Goal: Task Accomplishment & Management: Manage account settings

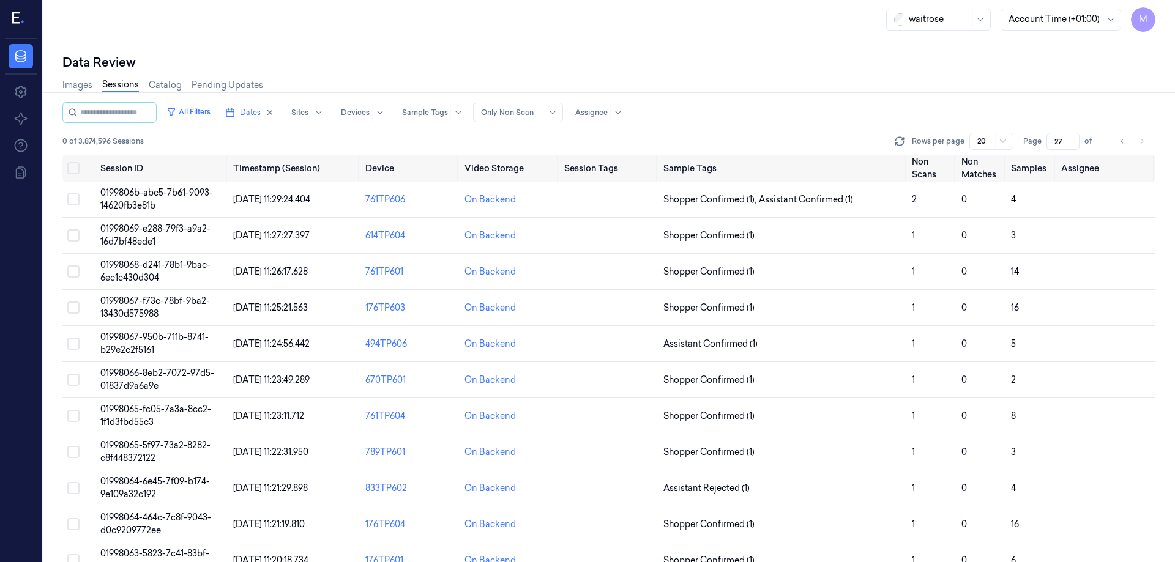
click at [589, 74] on div "Images Sessions Catalog Pending Updates" at bounding box center [608, 86] width 1093 height 31
click at [931, 84] on div "Images Sessions Catalog Pending Updates" at bounding box center [608, 86] width 1093 height 31
click at [73, 166] on button "Select all" at bounding box center [73, 168] width 12 height 12
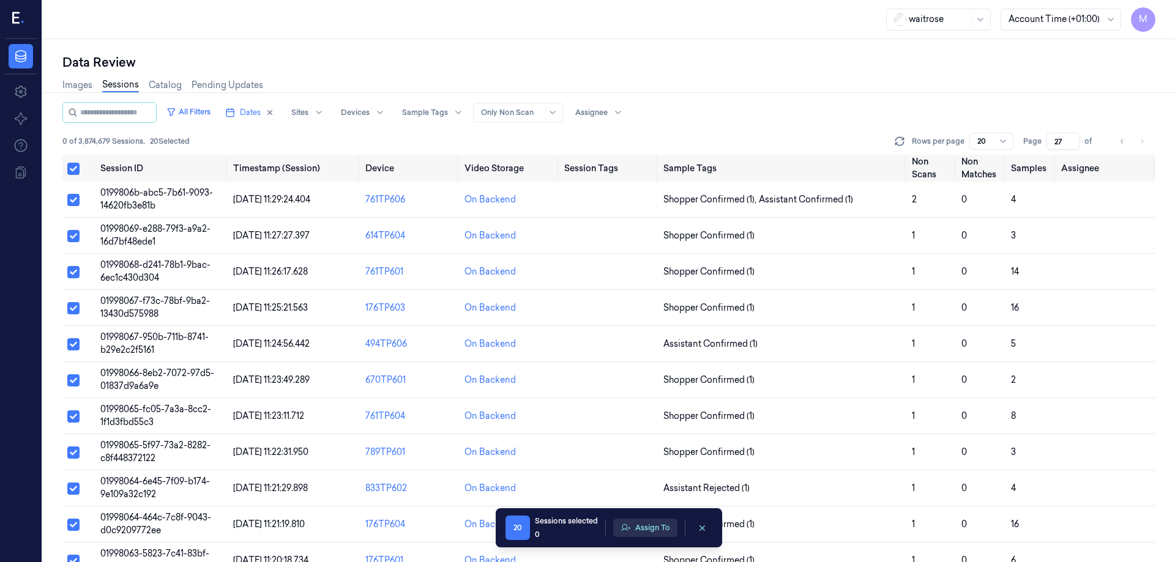
click at [649, 535] on button "Assign To" at bounding box center [645, 528] width 64 height 18
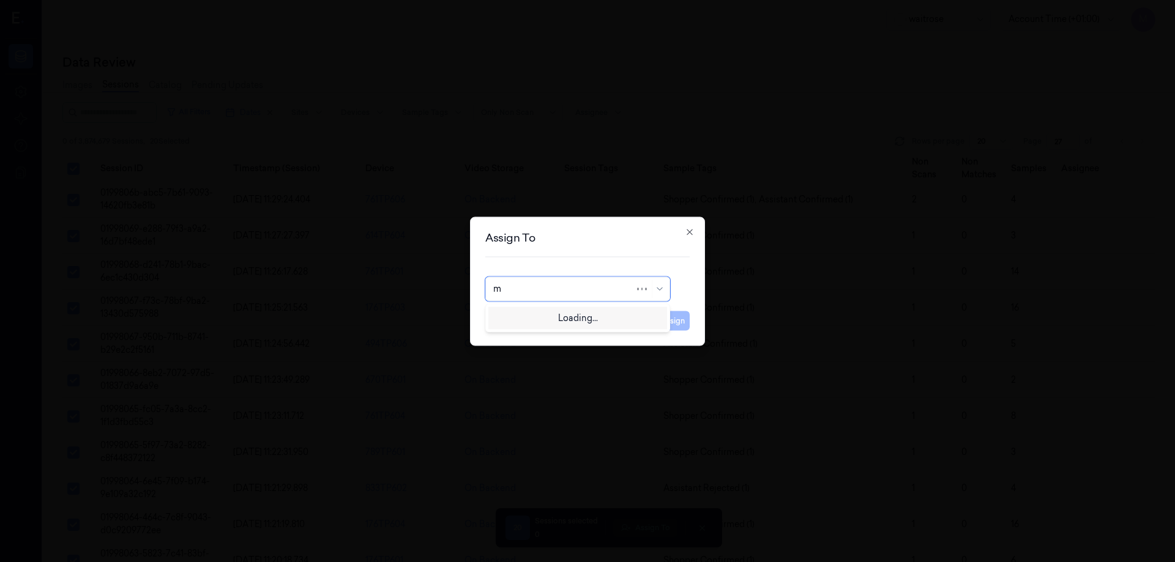
type input "mo"
click at [545, 315] on div "[PERSON_NAME]" at bounding box center [577, 316] width 169 height 13
click at [667, 325] on button "Assign" at bounding box center [673, 321] width 34 height 20
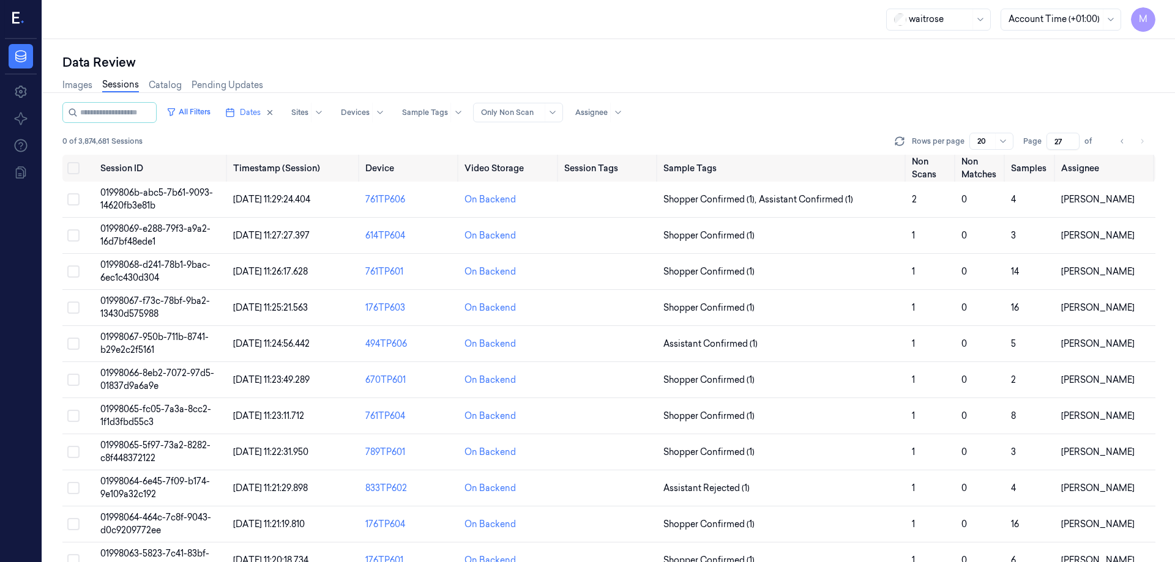
click at [744, 67] on div "Data Review" at bounding box center [608, 62] width 1093 height 17
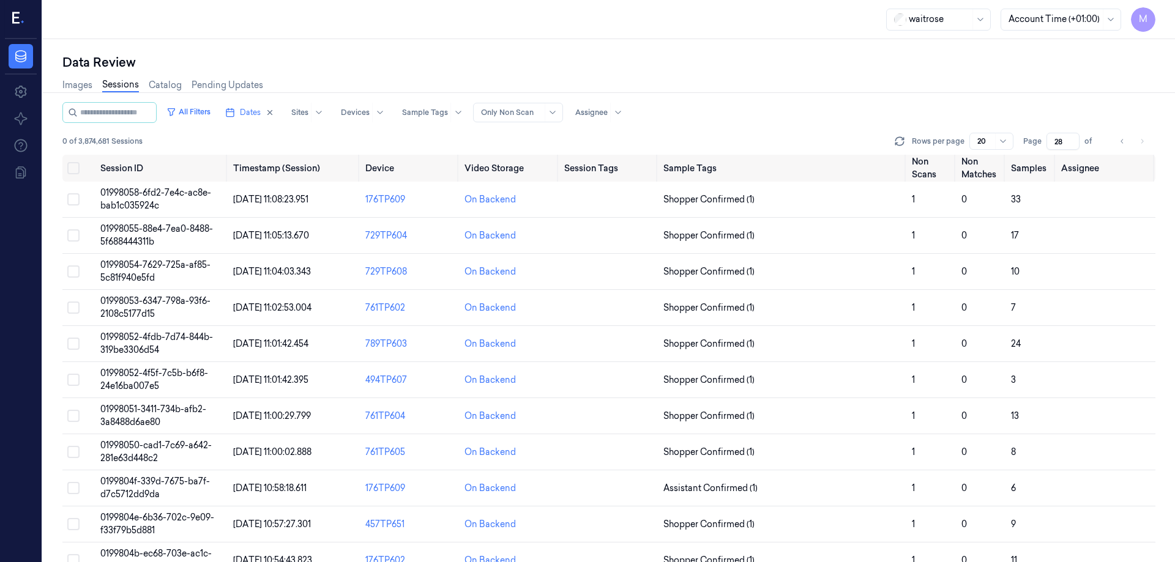
click at [625, 67] on div "Data Review" at bounding box center [608, 62] width 1093 height 17
click at [414, 21] on div "waitrose Account Time (+01:00) M" at bounding box center [609, 19] width 1132 height 39
click at [73, 168] on button "Select all" at bounding box center [73, 168] width 12 height 12
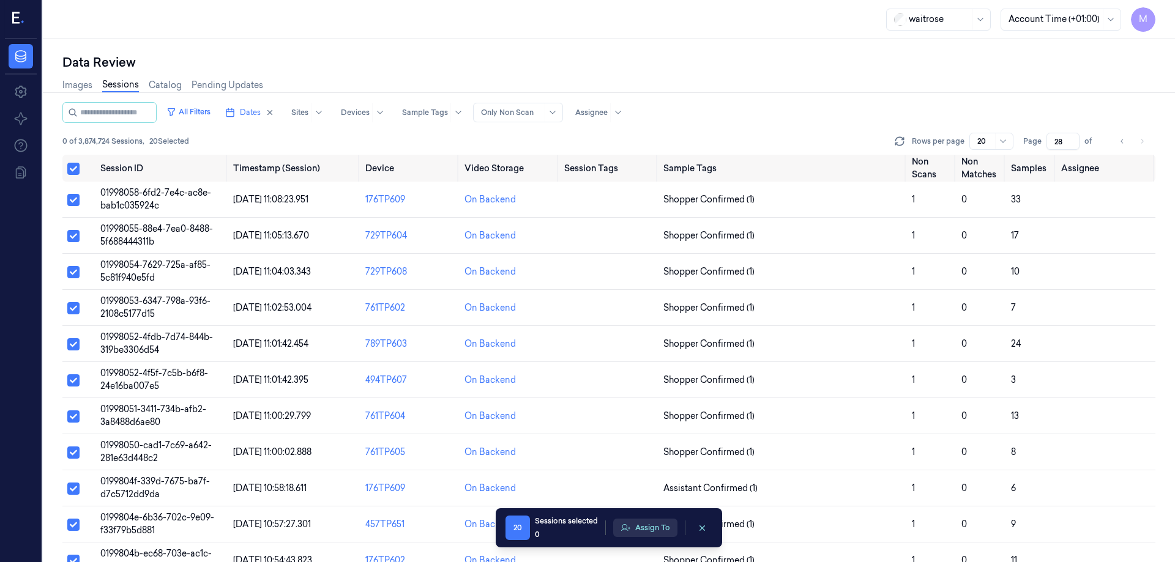
click at [636, 532] on button "Assign To" at bounding box center [645, 528] width 64 height 18
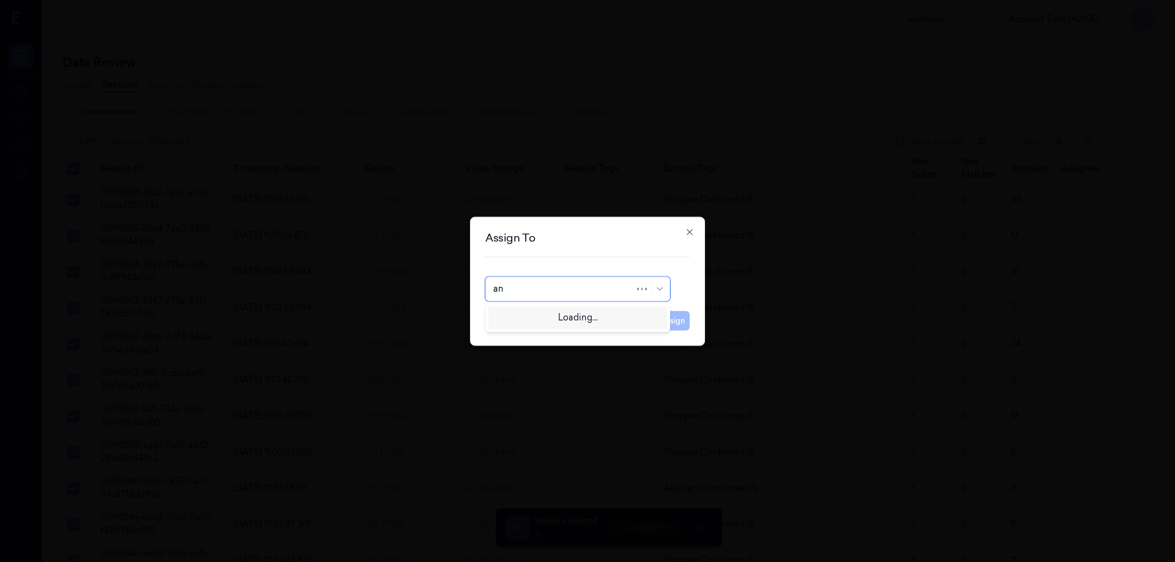
type input "ank"
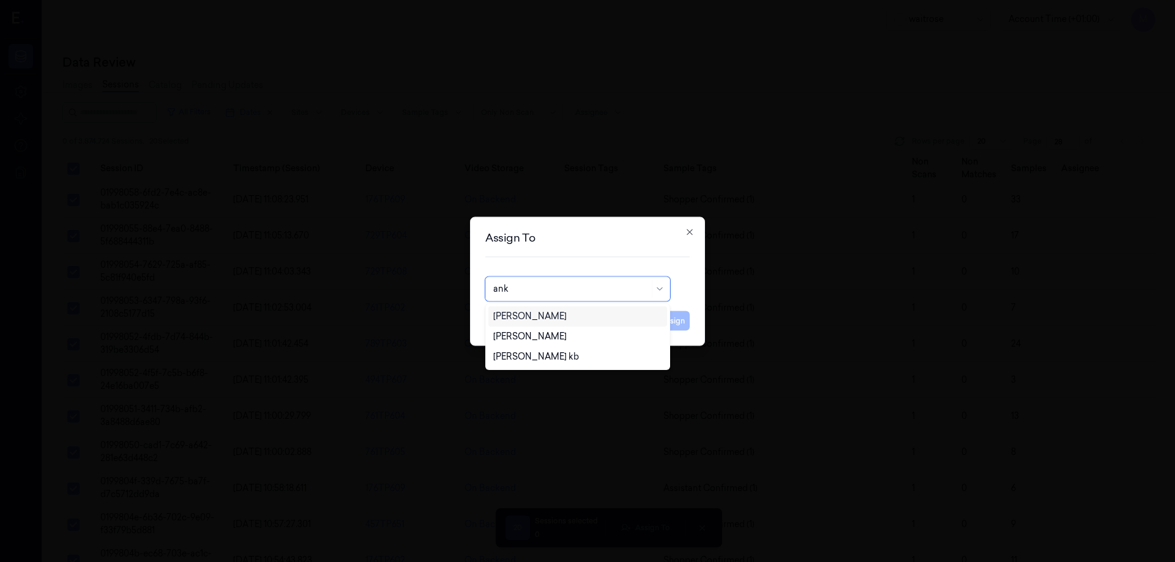
click at [541, 319] on div "Ankitha Naik" at bounding box center [529, 316] width 73 height 13
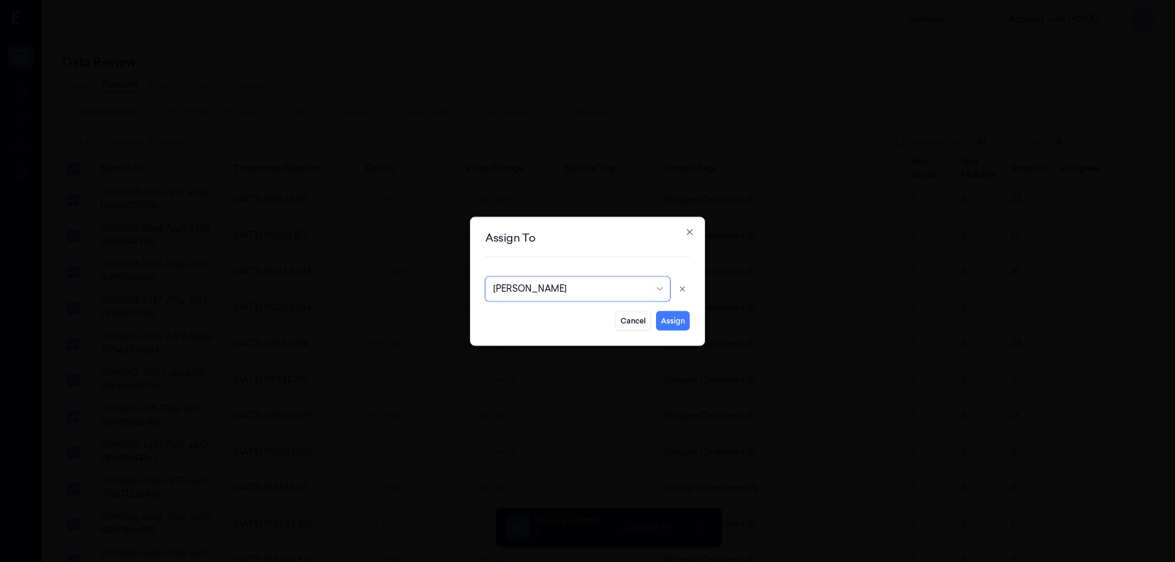
drag, startPoint x: 672, startPoint y: 326, endPoint x: 503, endPoint y: 332, distance: 169.0
click at [672, 326] on button "Assign" at bounding box center [673, 321] width 34 height 20
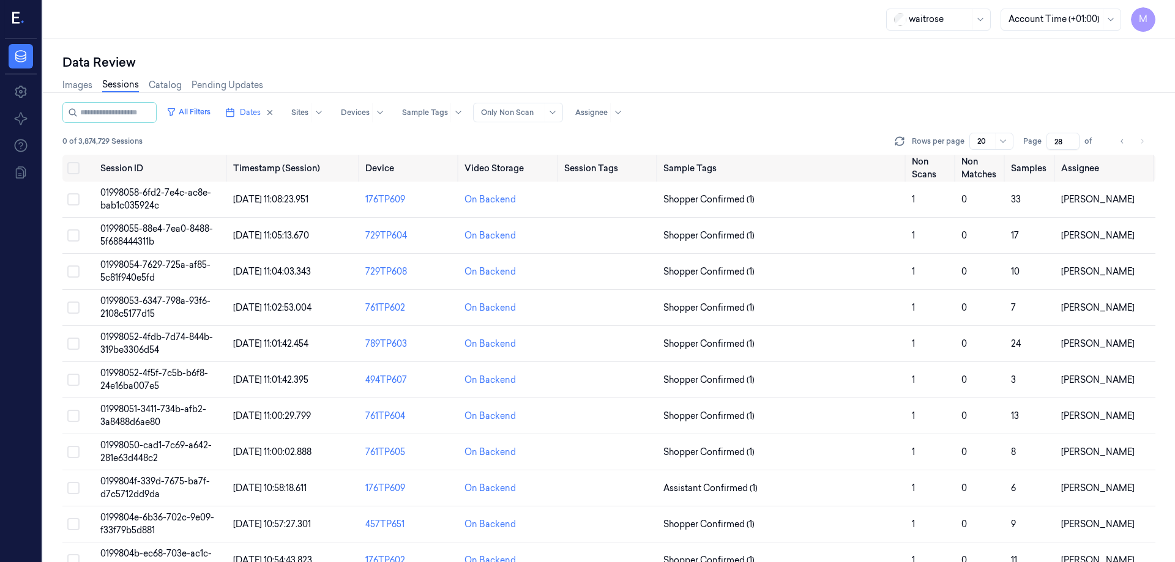
click at [648, 67] on div "Data Review" at bounding box center [608, 62] width 1093 height 17
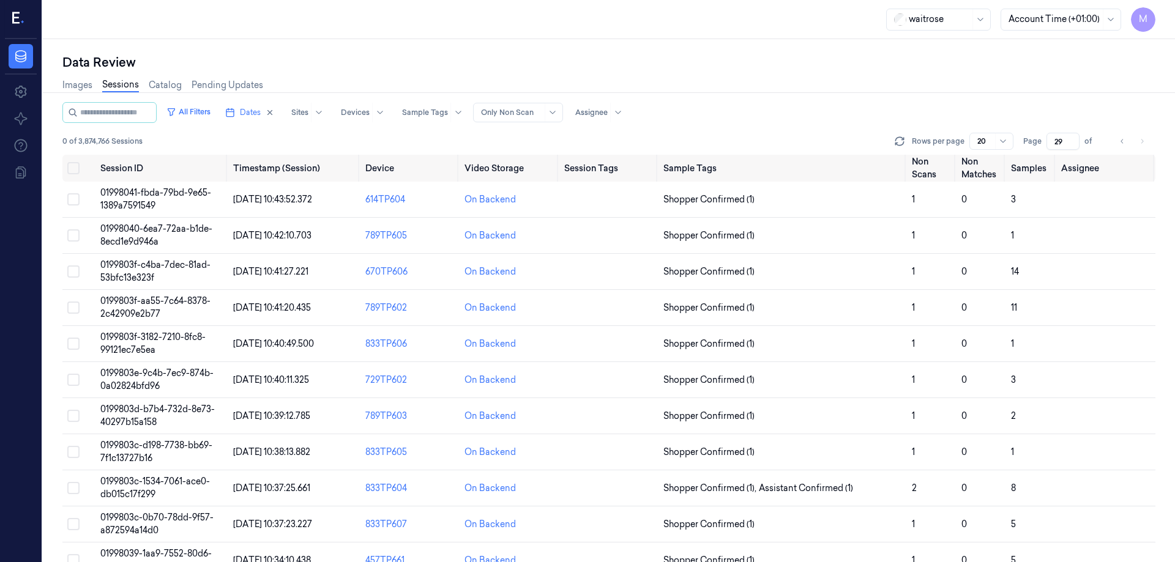
click at [615, 51] on div "Data Review Images Sessions Catalog Pending Updates All Filters Dates Sites Dev…" at bounding box center [609, 300] width 1132 height 523
click at [642, 56] on div "Data Review" at bounding box center [608, 62] width 1093 height 17
click at [832, 81] on div "Images Sessions Catalog Pending Updates" at bounding box center [608, 86] width 1093 height 31
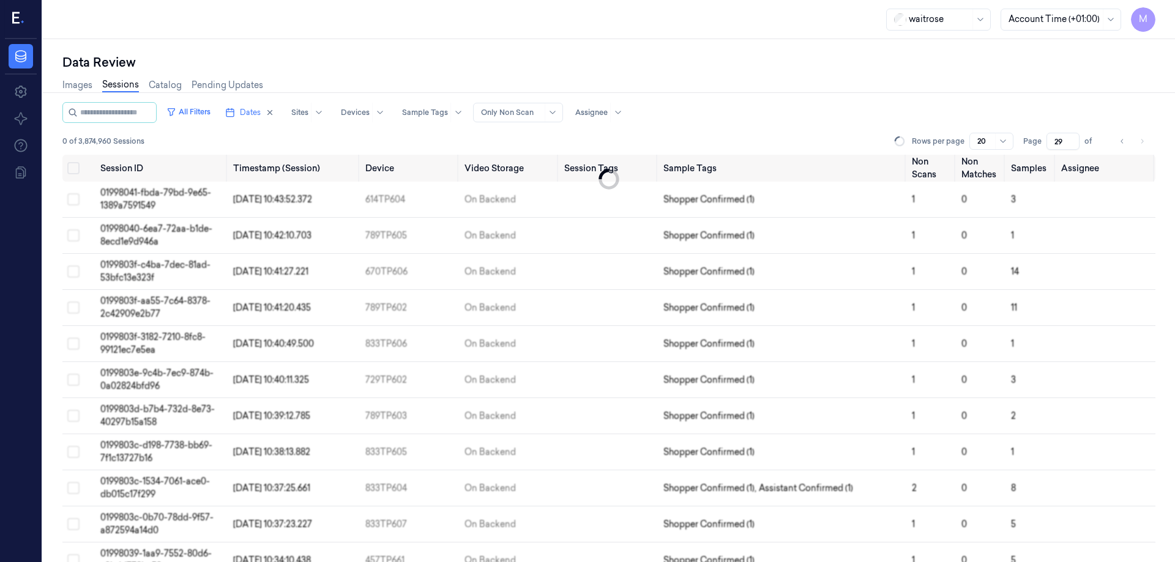
click at [566, 80] on div "Images Sessions Catalog Pending Updates" at bounding box center [608, 86] width 1093 height 31
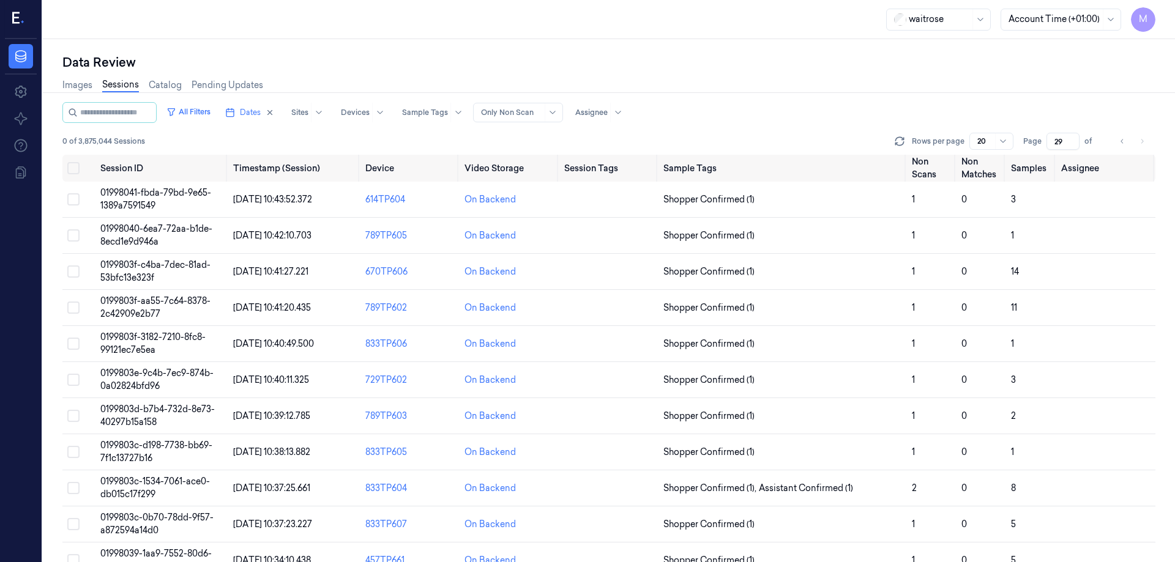
click at [589, 69] on div "Data Review" at bounding box center [608, 62] width 1093 height 17
click at [793, 107] on div "All Filters Dates Sites Devices Sample Tags Alert Type Only Non Scan Assignee" at bounding box center [608, 112] width 1093 height 21
drag, startPoint x: 76, startPoint y: 168, endPoint x: 99, endPoint y: 226, distance: 62.0
click at [76, 168] on button "Select all" at bounding box center [73, 168] width 12 height 12
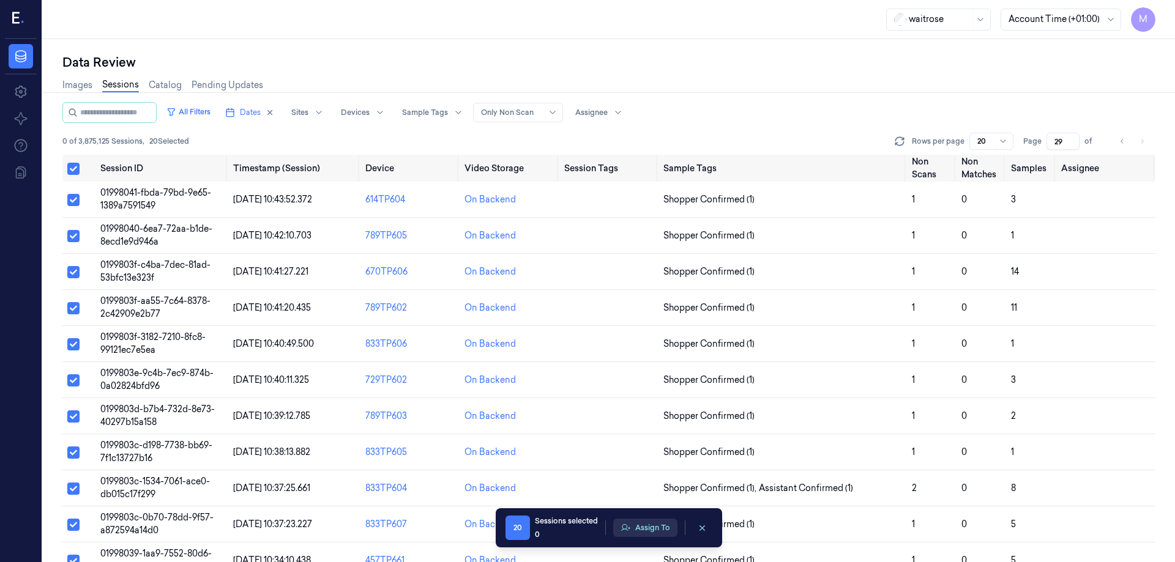
click at [629, 529] on icon "button" at bounding box center [625, 527] width 9 height 7
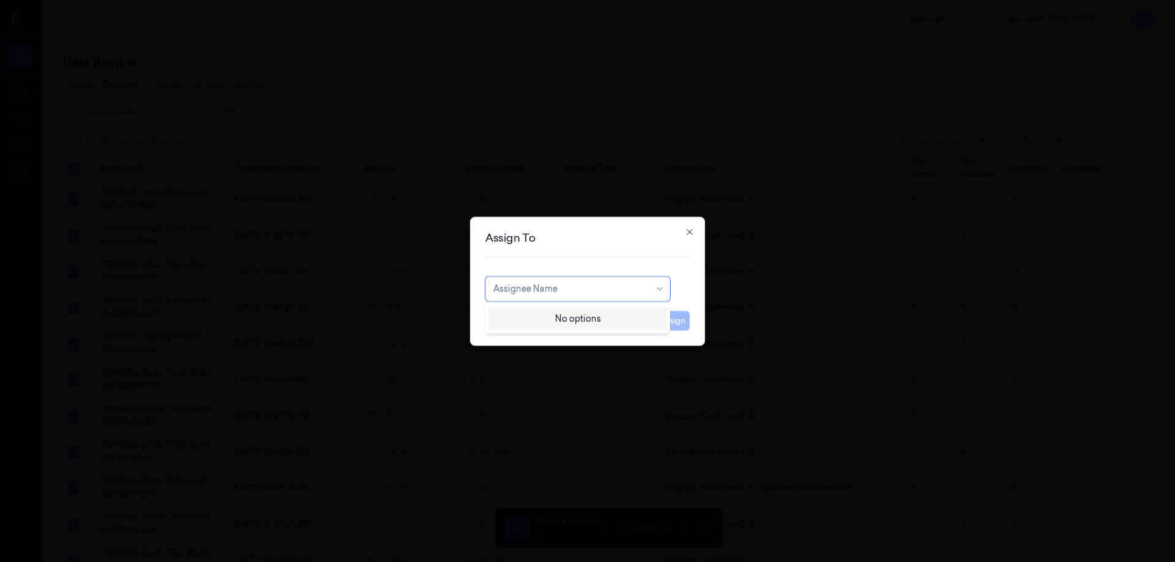
click at [561, 296] on div "Assignee Name" at bounding box center [571, 288] width 156 height 17
type input "ko"
click at [543, 319] on div "korisetty prem" at bounding box center [522, 316] width 59 height 13
click at [668, 319] on button "Assign" at bounding box center [673, 321] width 34 height 20
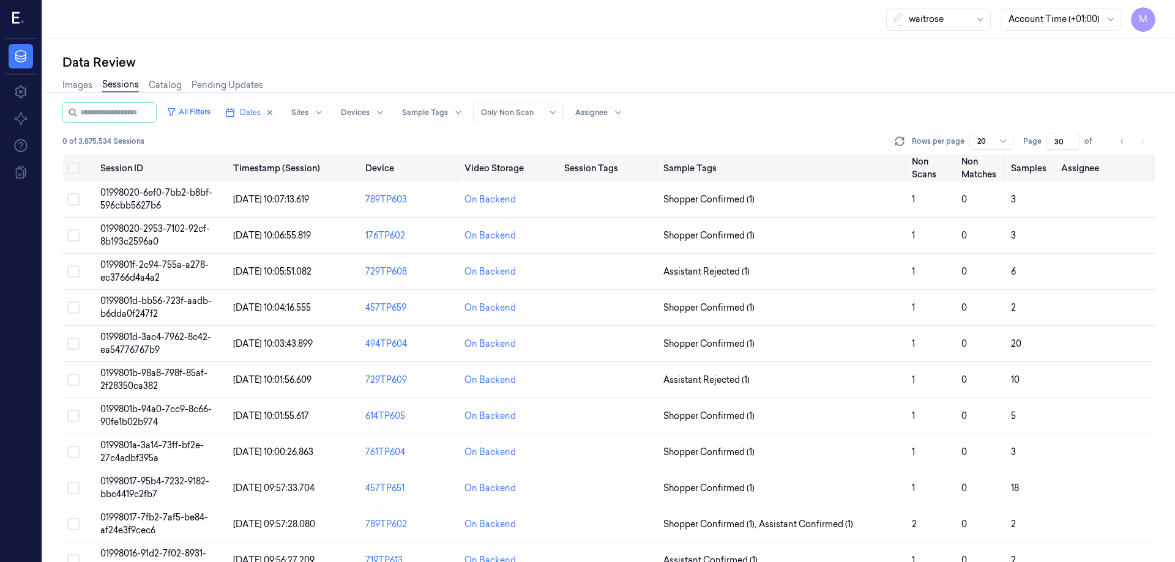
click at [289, 43] on div "Data Review Images Sessions Catalog Pending Updates All Filters Dates Sites Dev…" at bounding box center [609, 300] width 1132 height 523
click at [71, 168] on button "Select all" at bounding box center [73, 168] width 12 height 12
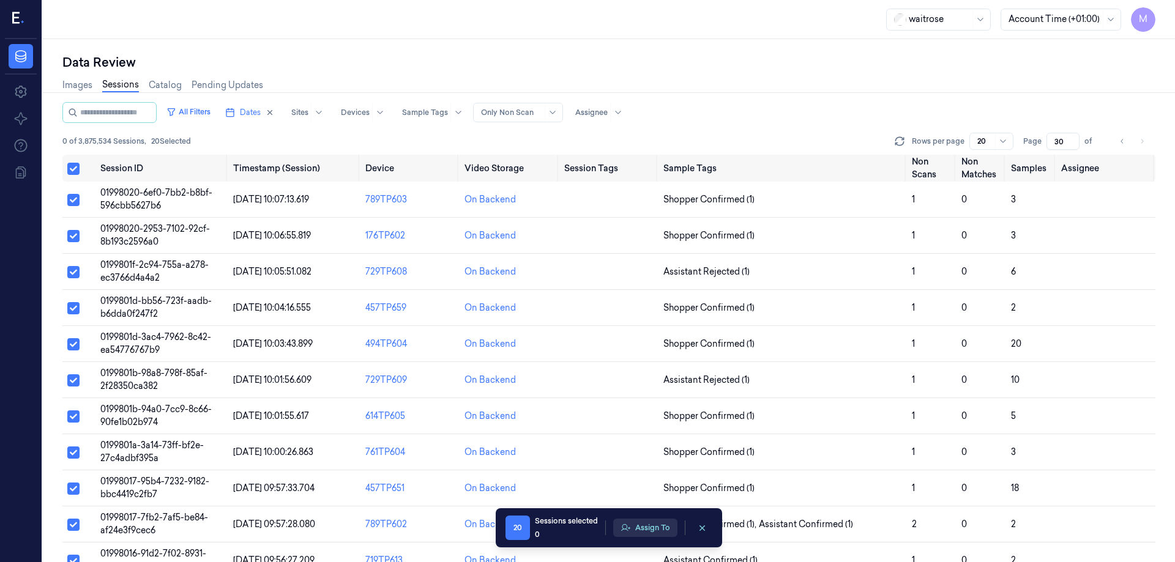
click at [647, 531] on button "Assign To" at bounding box center [645, 528] width 64 height 18
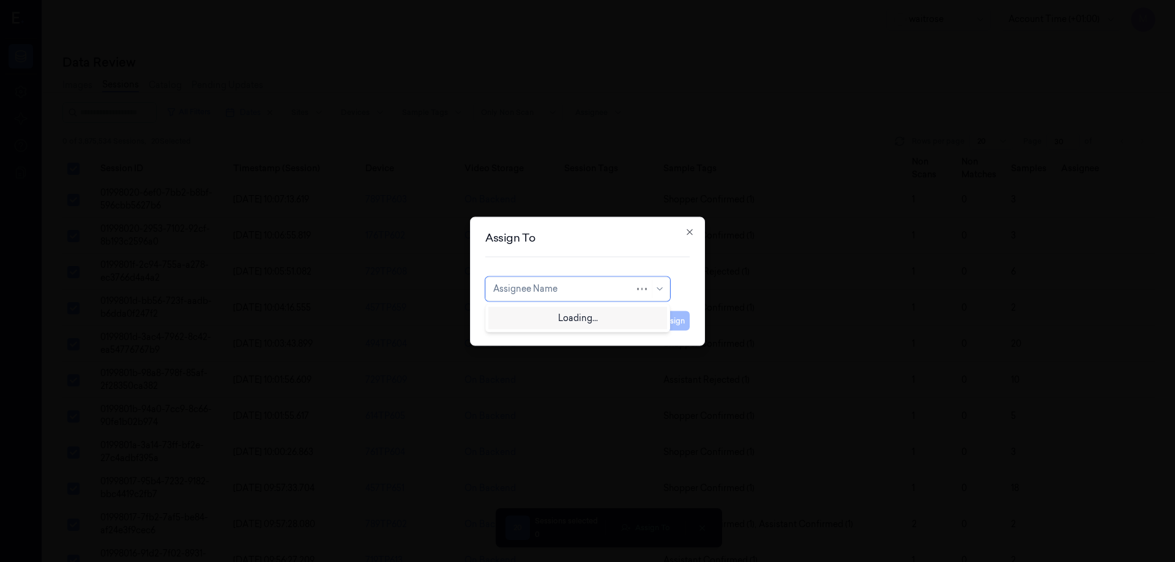
click at [537, 294] on div at bounding box center [563, 289] width 141 height 13
type input "ru"
click at [526, 319] on div "rupa a" at bounding box center [577, 316] width 169 height 13
click at [672, 324] on button "Assign" at bounding box center [673, 321] width 34 height 20
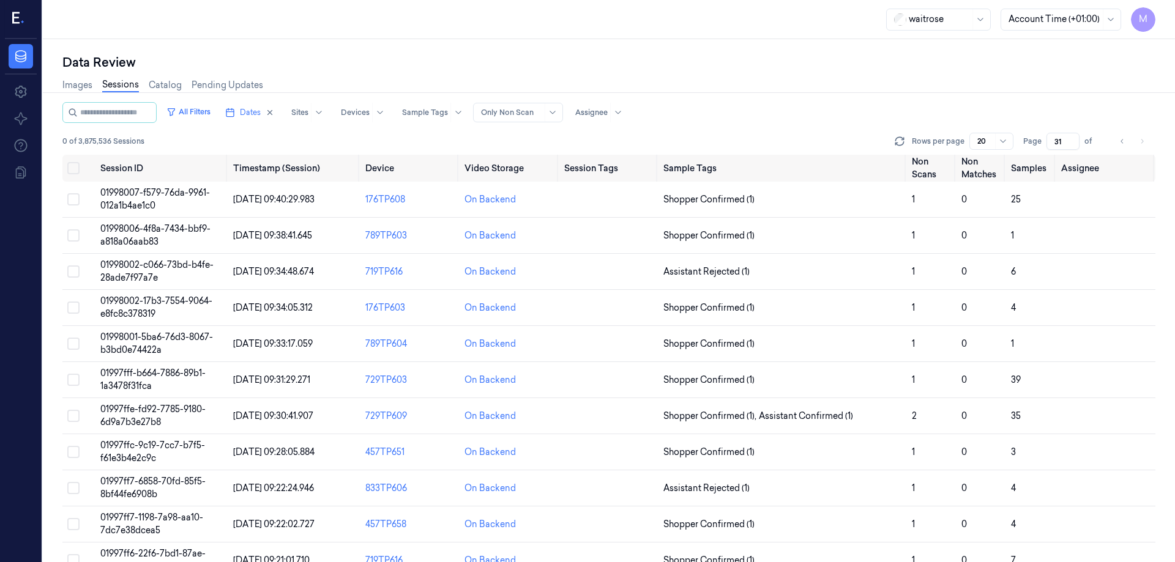
click at [681, 72] on div "Images Sessions Catalog Pending Updates" at bounding box center [608, 86] width 1093 height 31
click at [712, 90] on div "Images Sessions Catalog Pending Updates" at bounding box center [608, 86] width 1093 height 31
click at [70, 170] on button "Select all" at bounding box center [73, 168] width 12 height 12
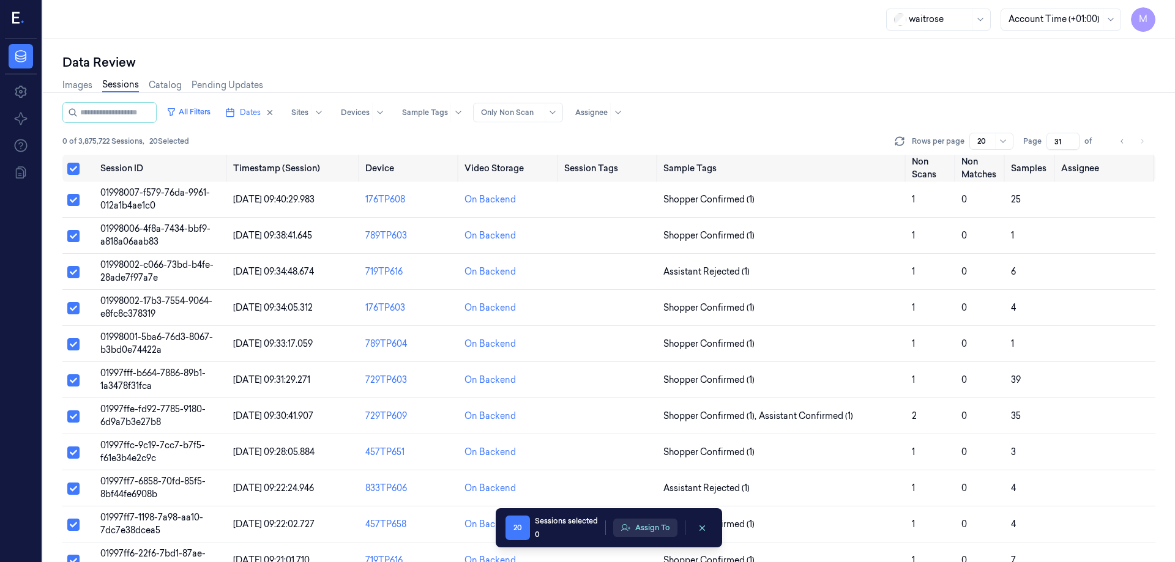
click at [644, 525] on button "Assign To" at bounding box center [645, 528] width 64 height 18
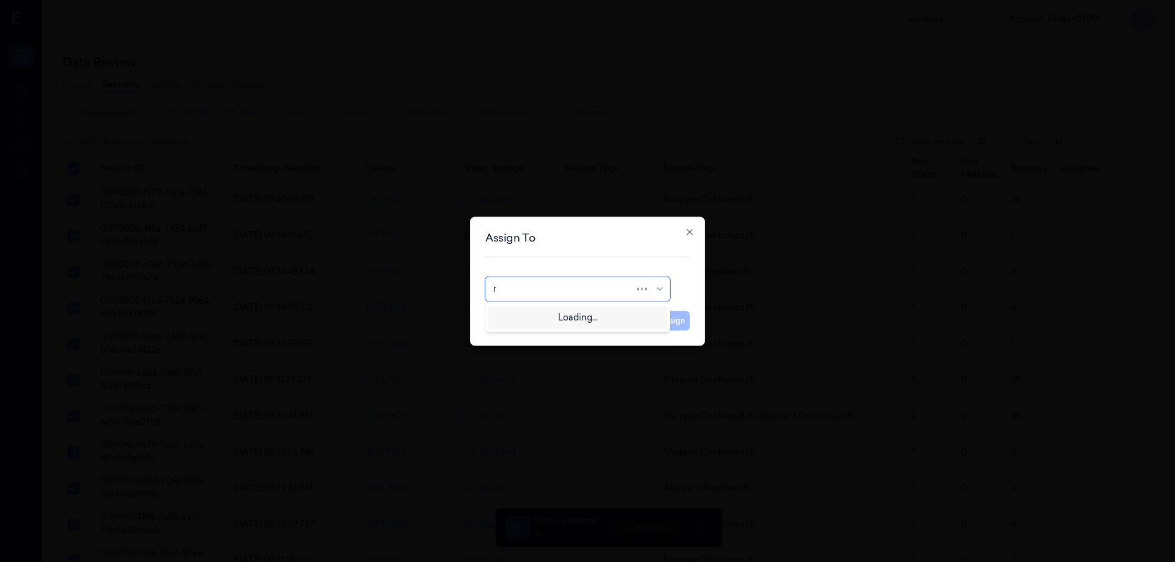
type input "ro"
click at [561, 319] on div "[PERSON_NAME]" at bounding box center [577, 316] width 169 height 13
click at [672, 324] on button "Assign" at bounding box center [673, 321] width 34 height 20
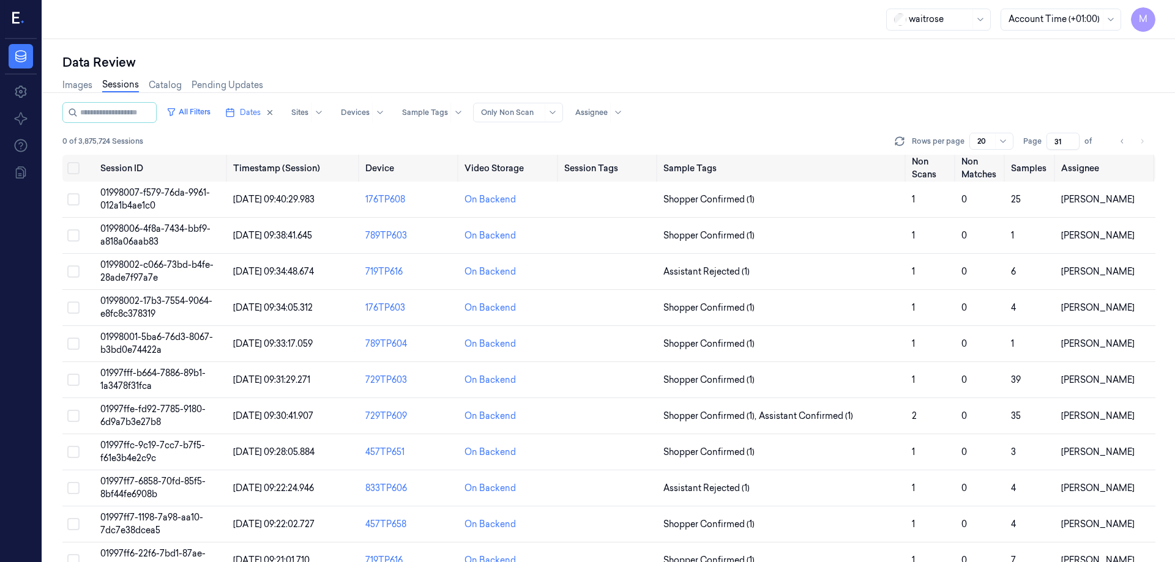
click at [614, 86] on div "Images Sessions Catalog Pending Updates" at bounding box center [608, 86] width 1093 height 31
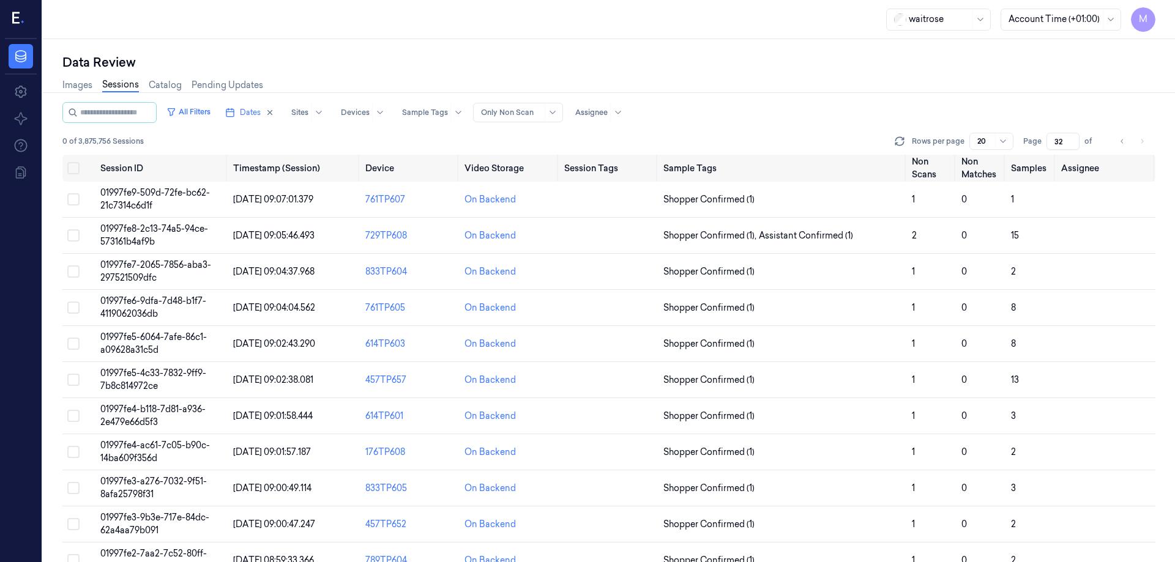
click at [756, 95] on div "Images Sessions Catalog Pending Updates" at bounding box center [608, 86] width 1093 height 31
click at [614, 83] on div "Images Sessions Catalog Pending Updates" at bounding box center [608, 86] width 1093 height 31
click at [616, 35] on div "waitrose Account Time (+01:00) M" at bounding box center [609, 19] width 1132 height 39
click at [766, 84] on div "Images Sessions Catalog Pending Updates" at bounding box center [608, 86] width 1093 height 31
click at [808, 67] on div "Data Review" at bounding box center [608, 62] width 1093 height 17
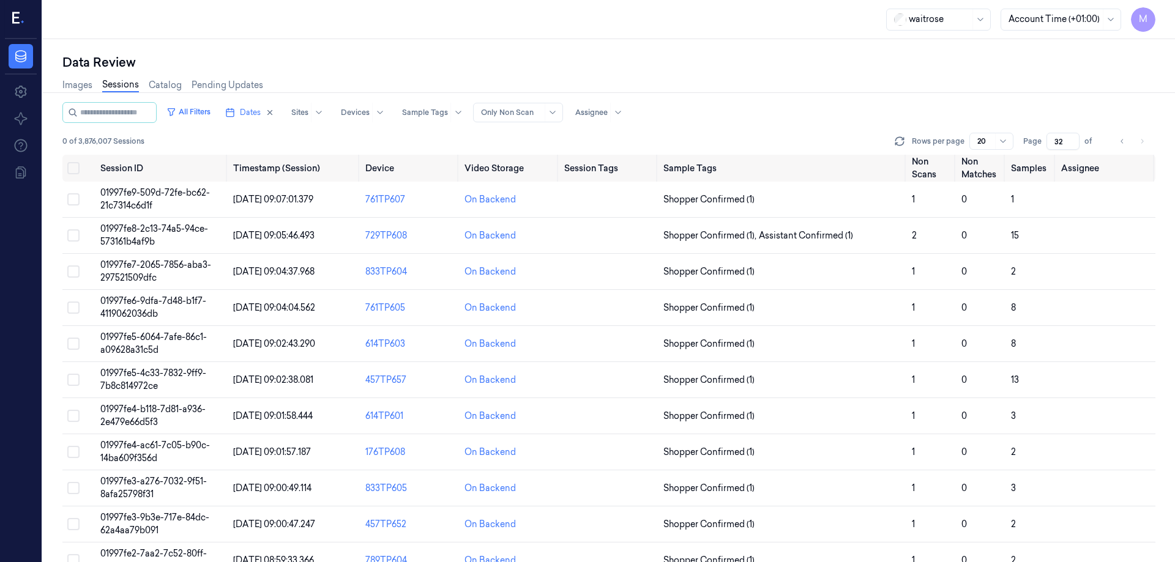
click at [741, 59] on div "Data Review" at bounding box center [608, 62] width 1093 height 17
click at [608, 67] on div "Data Review" at bounding box center [608, 62] width 1093 height 17
click at [76, 168] on button "Select all" at bounding box center [73, 168] width 12 height 12
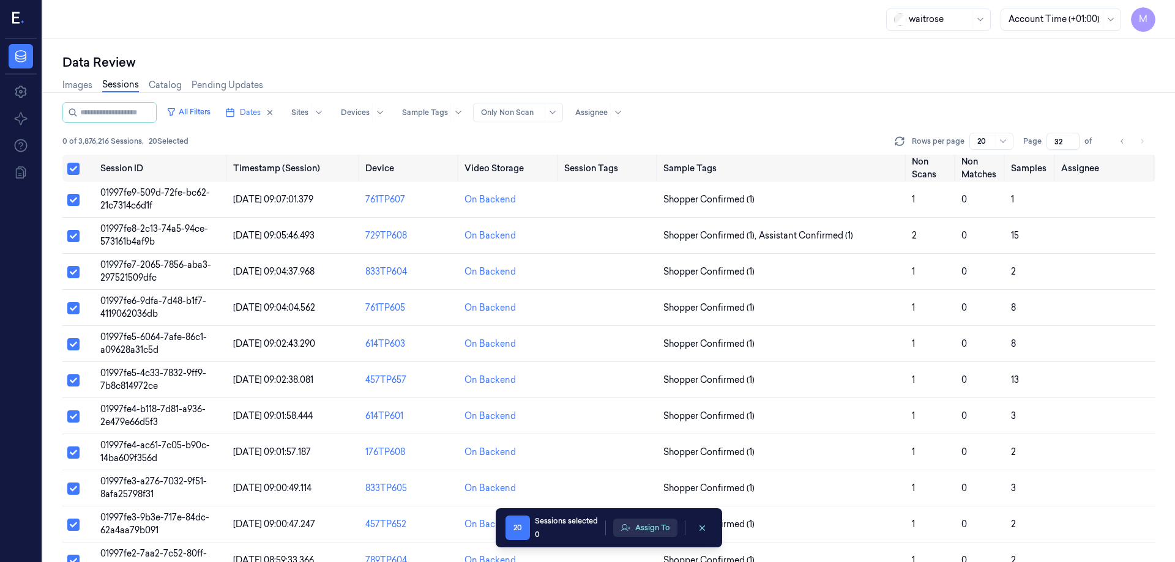
click at [652, 523] on button "Assign To" at bounding box center [645, 528] width 64 height 18
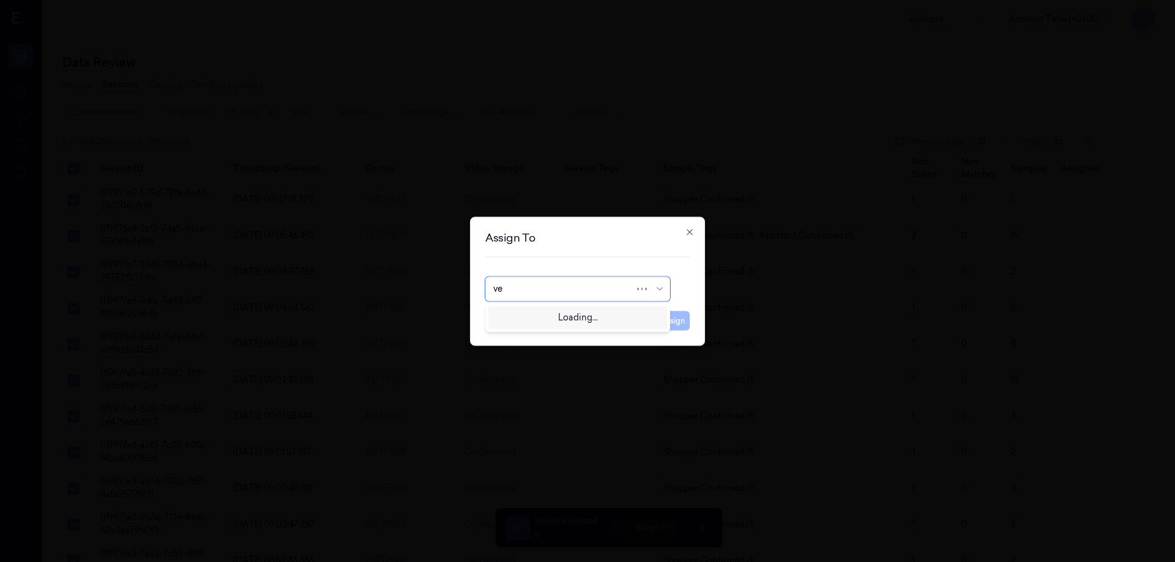
type input "ven"
click at [549, 316] on div "ven kataiah" at bounding box center [577, 316] width 169 height 13
click at [674, 323] on button "Assign" at bounding box center [673, 321] width 34 height 20
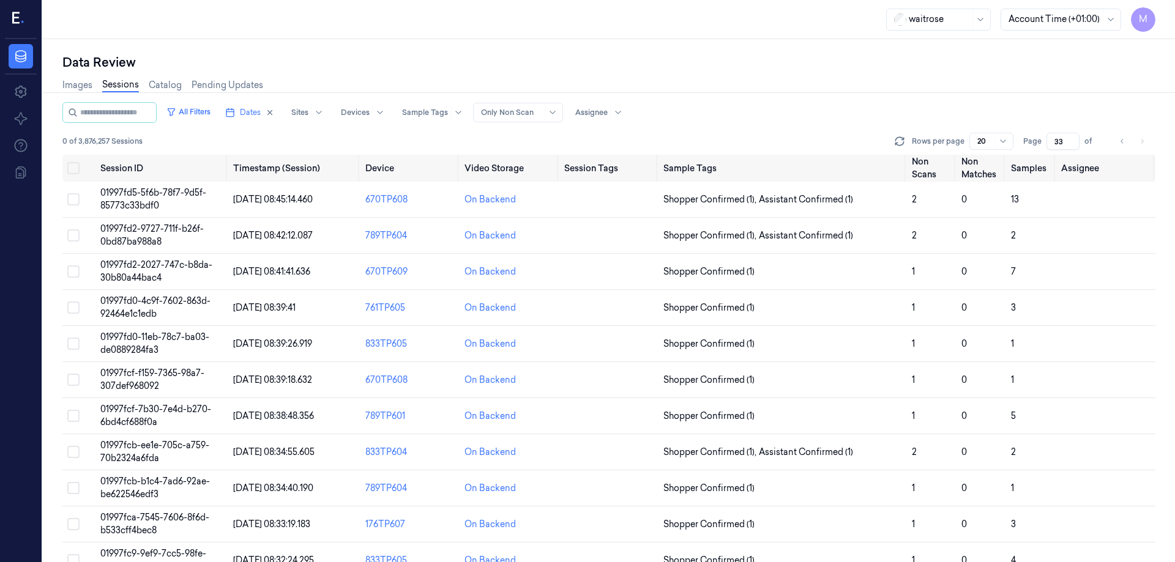
click at [728, 112] on div "All Filters Dates Sites Devices Sample Tags Alert Type Only Non Scan Assignee" at bounding box center [608, 112] width 1093 height 21
click at [705, 57] on div "Data Review" at bounding box center [608, 62] width 1093 height 17
click at [73, 164] on button "Select all" at bounding box center [73, 168] width 12 height 12
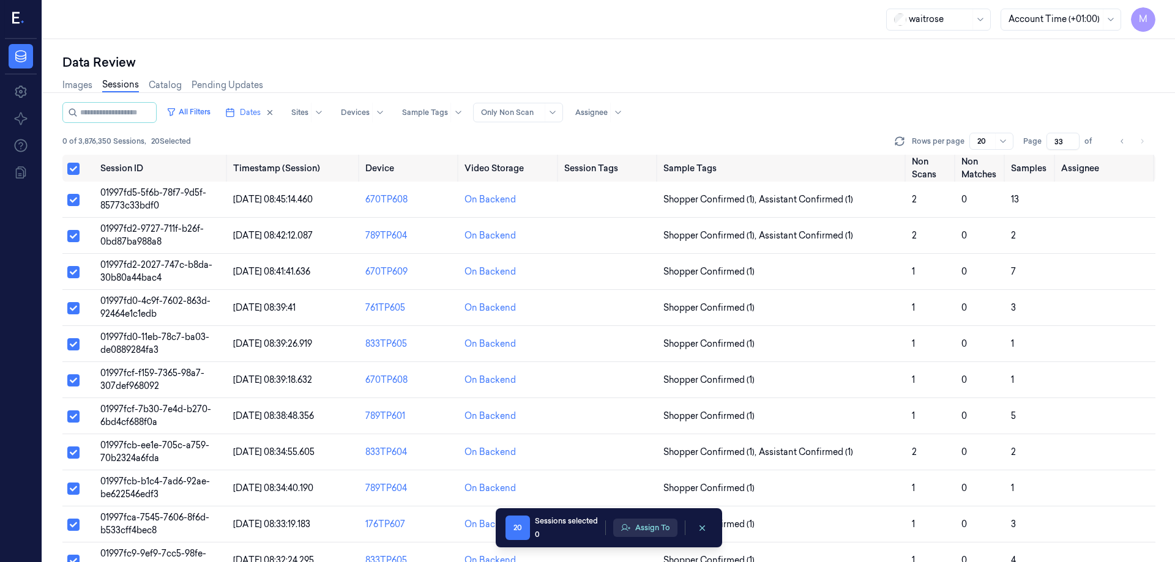
click at [654, 529] on button "Assign To" at bounding box center [645, 528] width 64 height 18
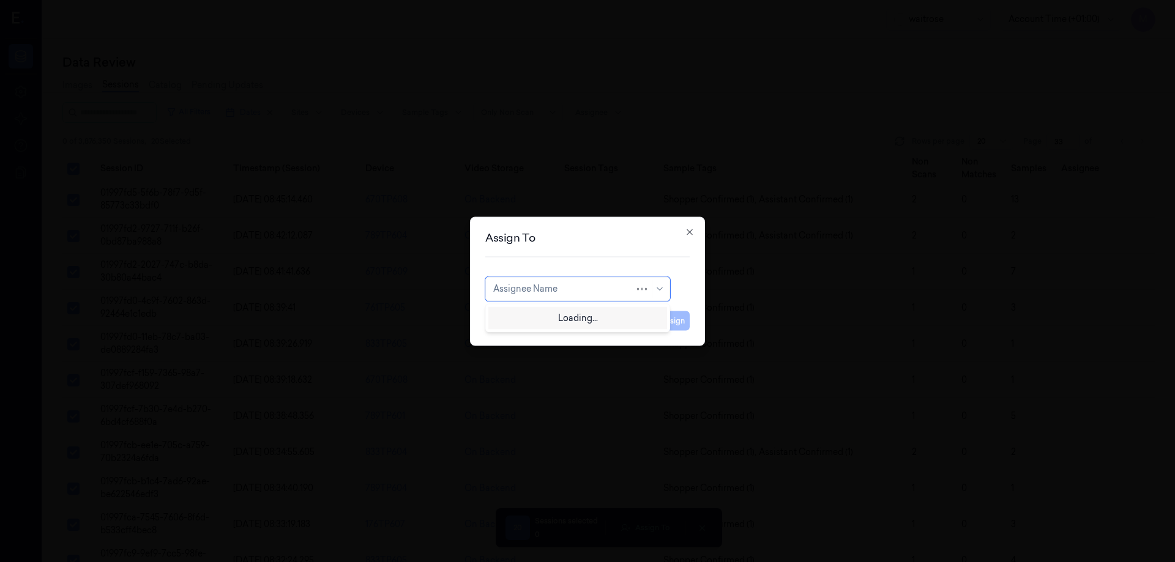
click at [562, 291] on div at bounding box center [563, 289] width 141 height 13
type input "MO"
click at [532, 318] on div "mohan kune" at bounding box center [529, 316] width 73 height 13
click at [670, 316] on button "Assign" at bounding box center [673, 321] width 34 height 20
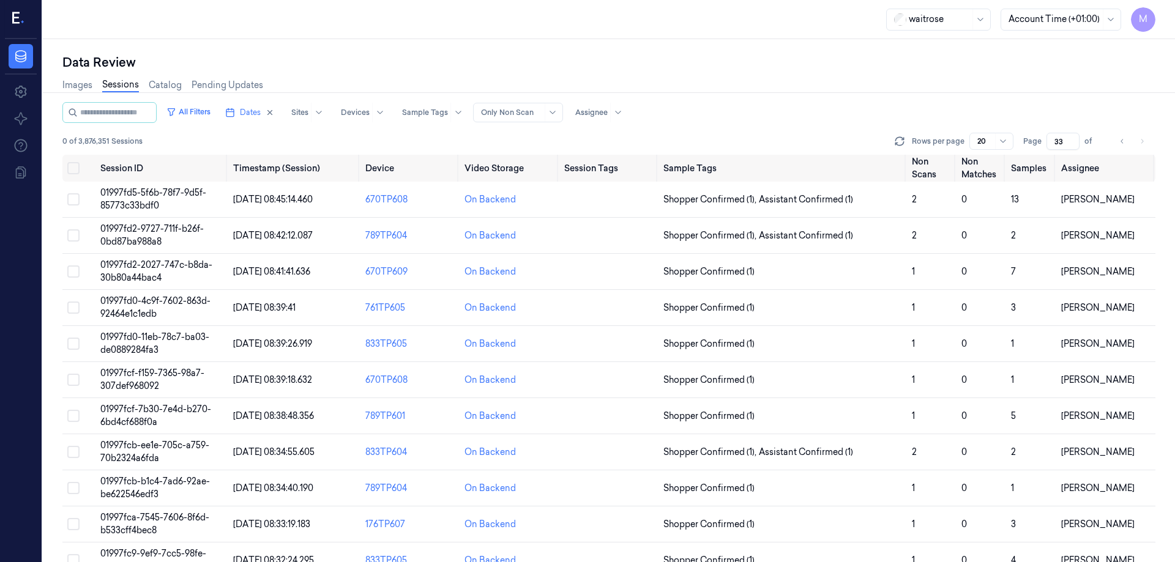
click at [870, 105] on div "All Filters Dates Sites Devices Sample Tags Alert Type Only Non Scan Assignee" at bounding box center [608, 112] width 1093 height 21
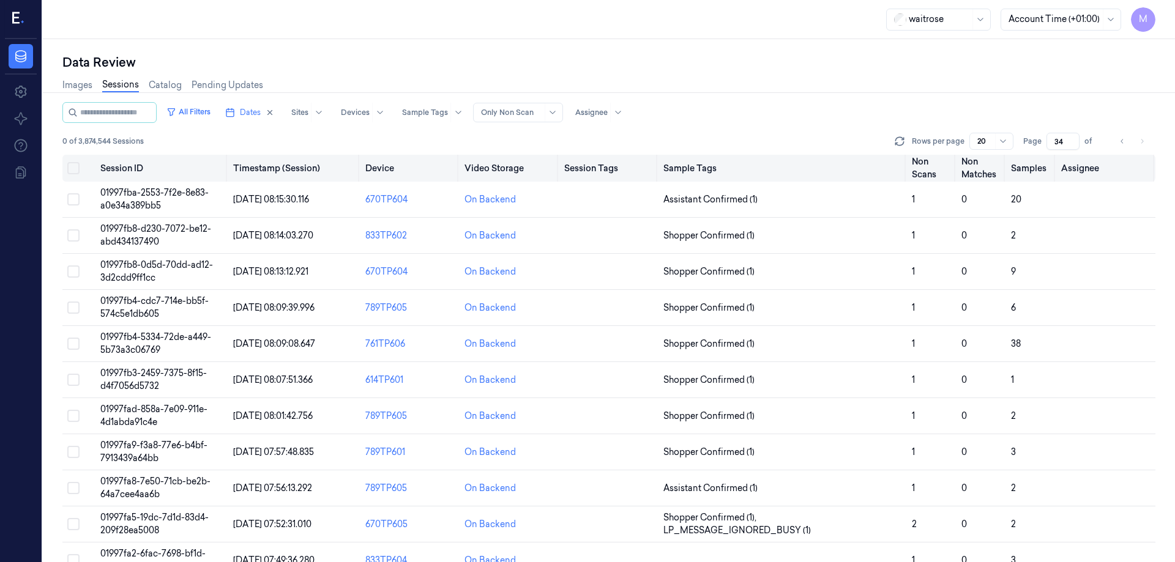
click at [73, 165] on button "Select all" at bounding box center [73, 168] width 12 height 12
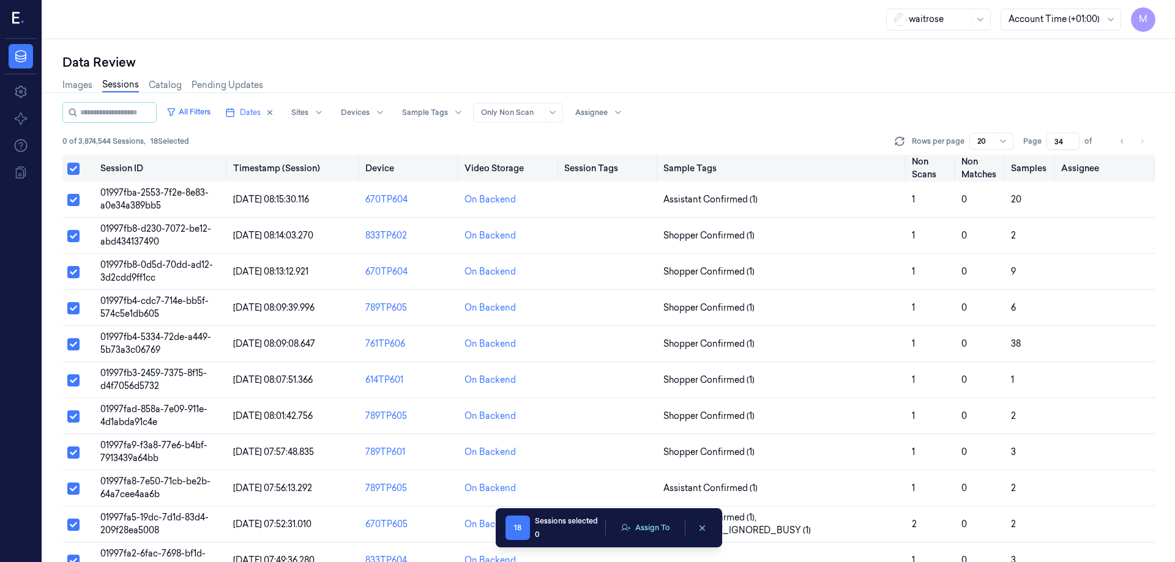
click at [73, 165] on button "Select all" at bounding box center [73, 169] width 12 height 12
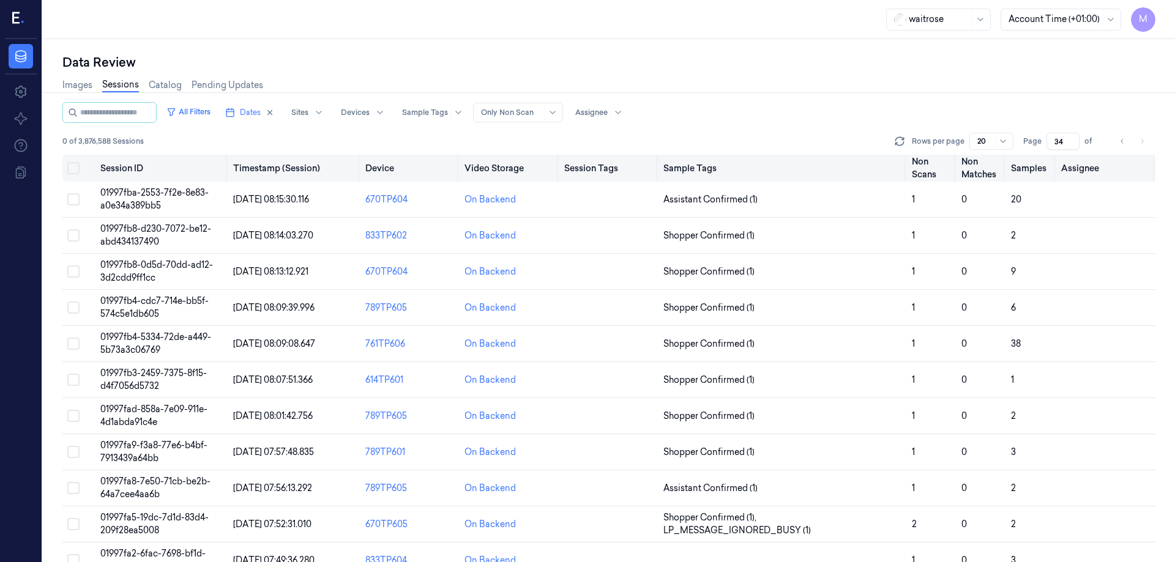
click at [76, 169] on button "Select all" at bounding box center [73, 168] width 12 height 12
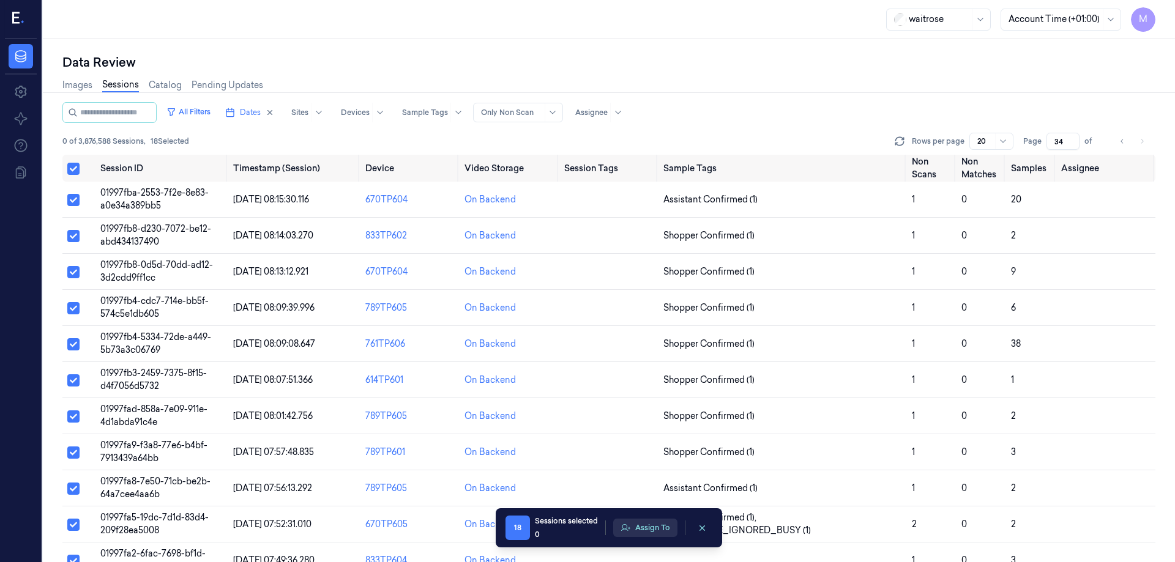
click at [651, 523] on button "Assign To" at bounding box center [645, 528] width 64 height 18
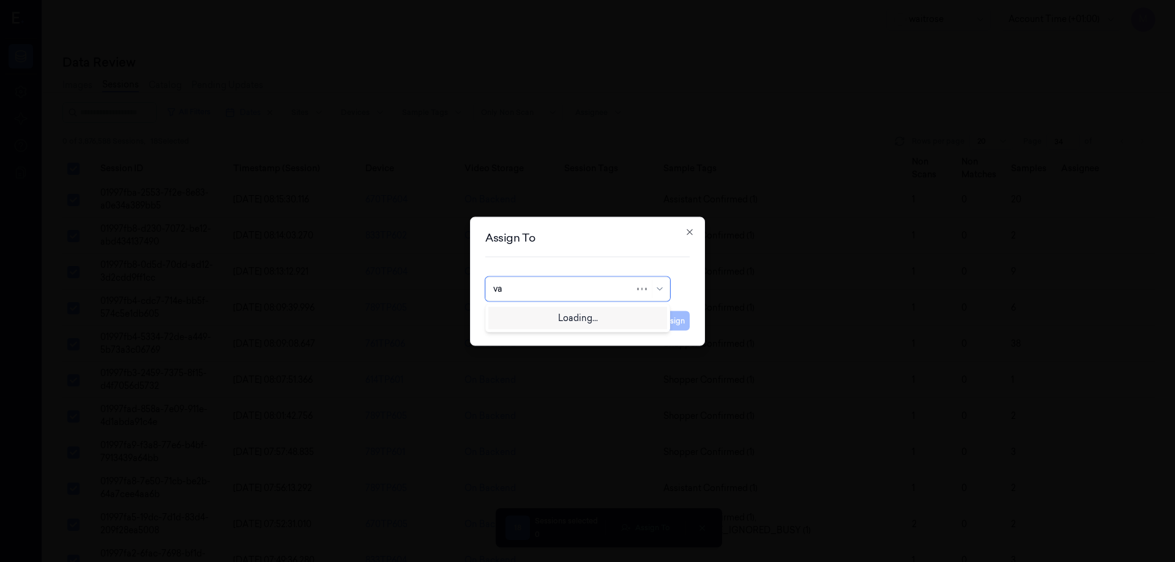
type input "var"
click at [527, 331] on div "varsha g" at bounding box center [533, 336] width 81 height 13
click at [676, 323] on button "Assign" at bounding box center [673, 321] width 34 height 20
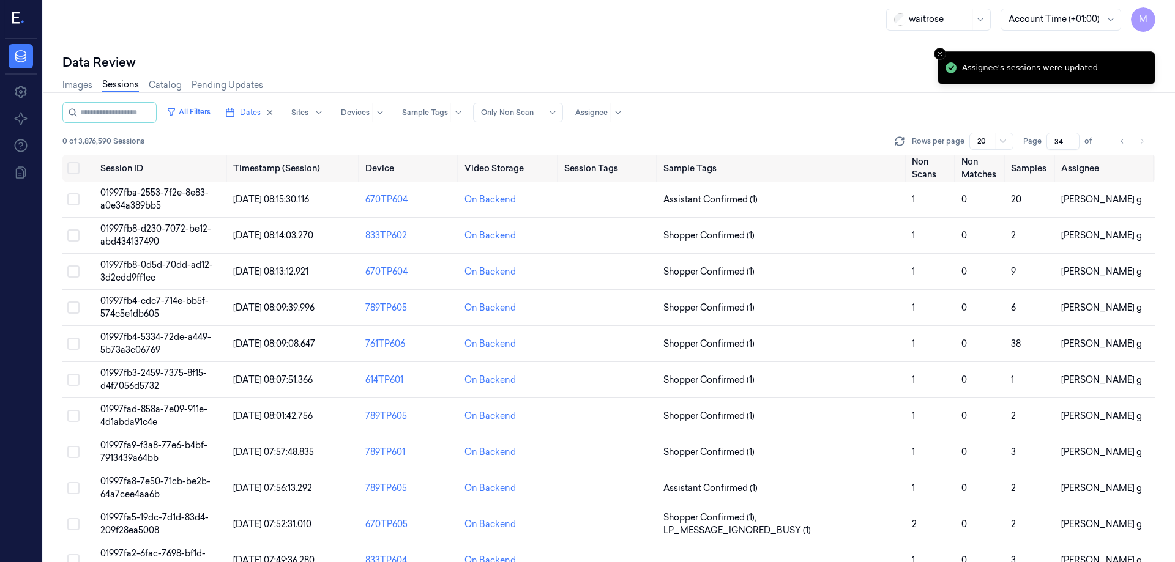
click at [542, 42] on div "Data Review Images Sessions Catalog Pending Updates All Filters Dates Sites Dev…" at bounding box center [609, 300] width 1132 height 523
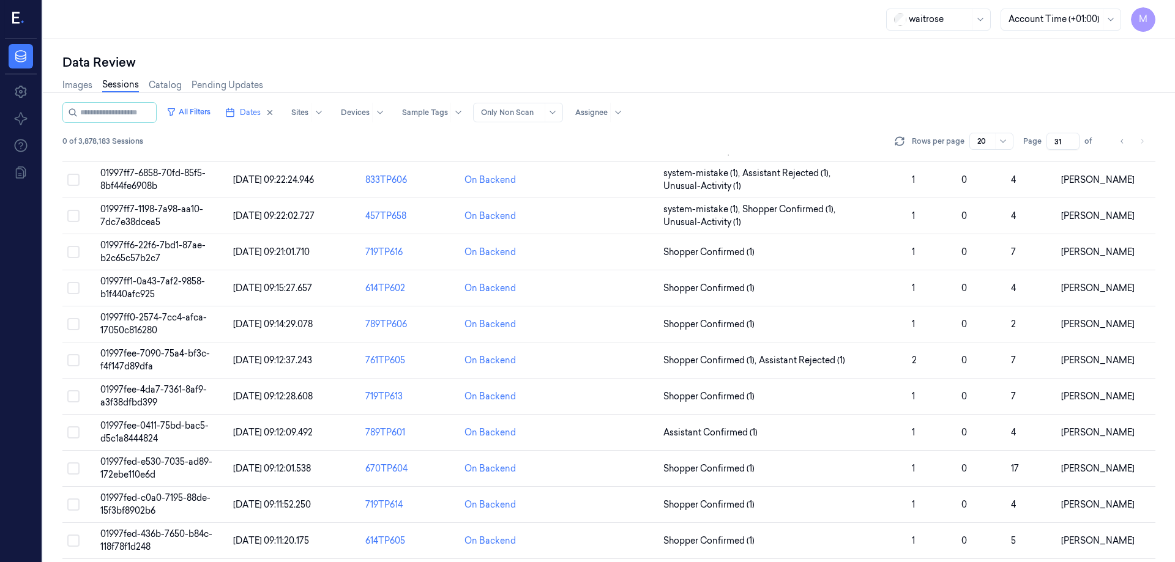
scroll to position [328, 0]
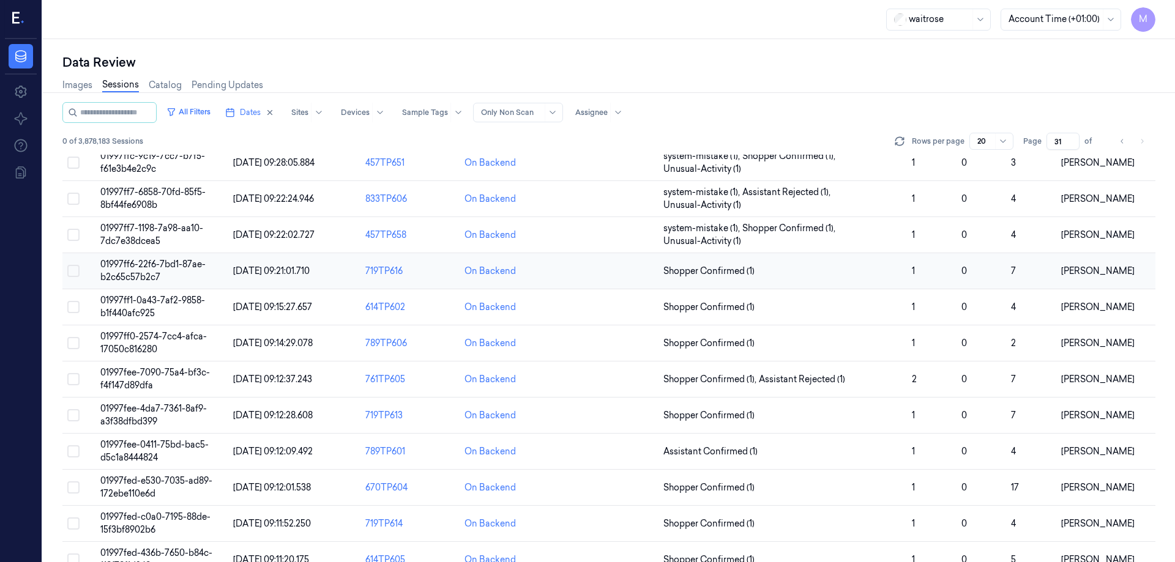
click at [79, 269] on button "Select row" at bounding box center [73, 271] width 12 height 12
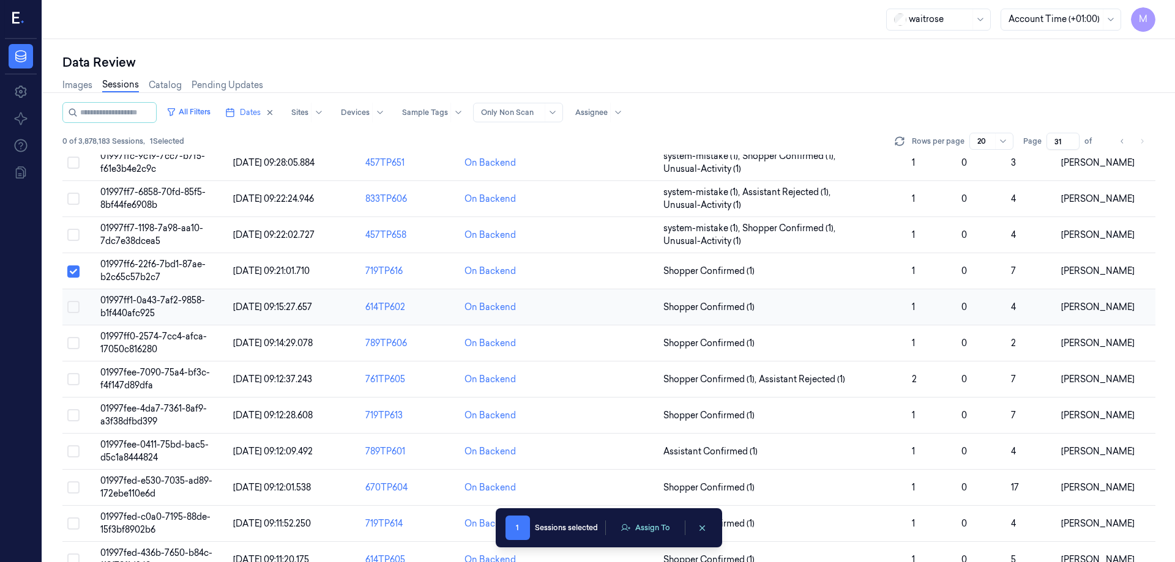
click at [69, 312] on button "Select row" at bounding box center [73, 307] width 12 height 12
click at [76, 343] on button "Select row" at bounding box center [73, 343] width 12 height 12
click at [72, 384] on button "Select row" at bounding box center [73, 379] width 12 height 12
click at [76, 411] on button "Select row" at bounding box center [73, 415] width 12 height 12
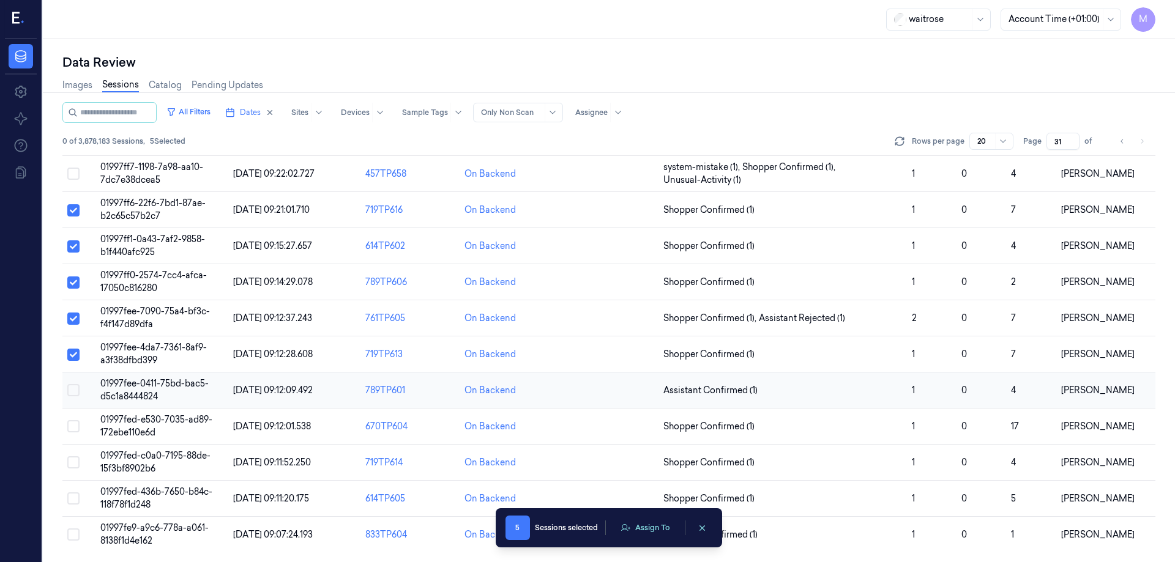
click at [72, 391] on button "Select row" at bounding box center [73, 390] width 12 height 12
click at [69, 427] on button "Select row" at bounding box center [73, 426] width 12 height 12
click at [76, 458] on button "Select row" at bounding box center [73, 463] width 12 height 12
click at [76, 495] on button "Select row" at bounding box center [73, 499] width 12 height 12
click at [69, 535] on button "Select row" at bounding box center [73, 535] width 12 height 12
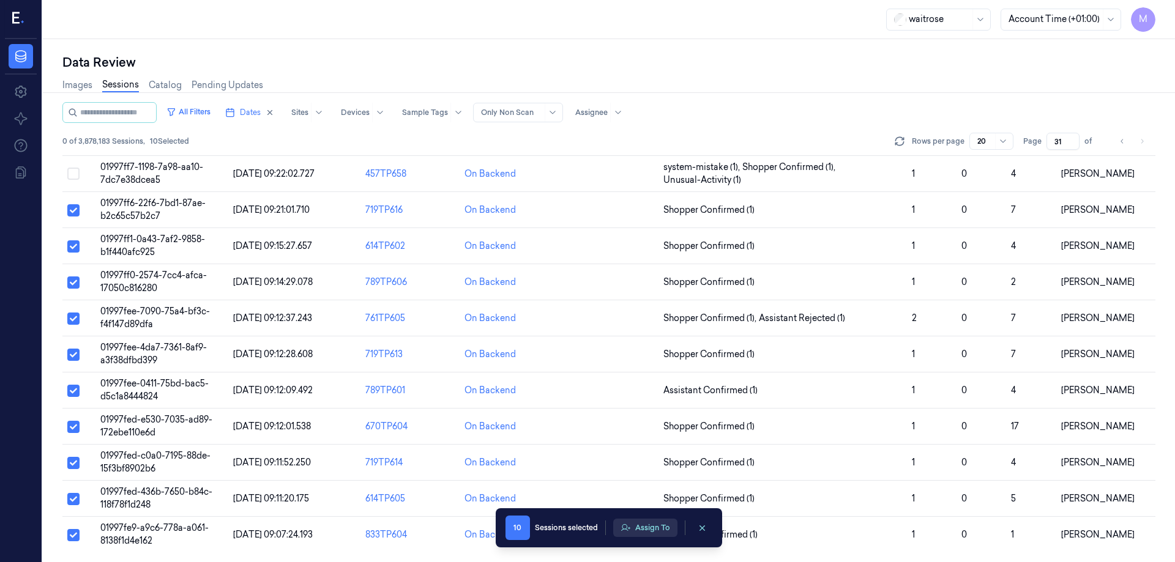
click at [648, 529] on button "Assign To" at bounding box center [645, 528] width 64 height 18
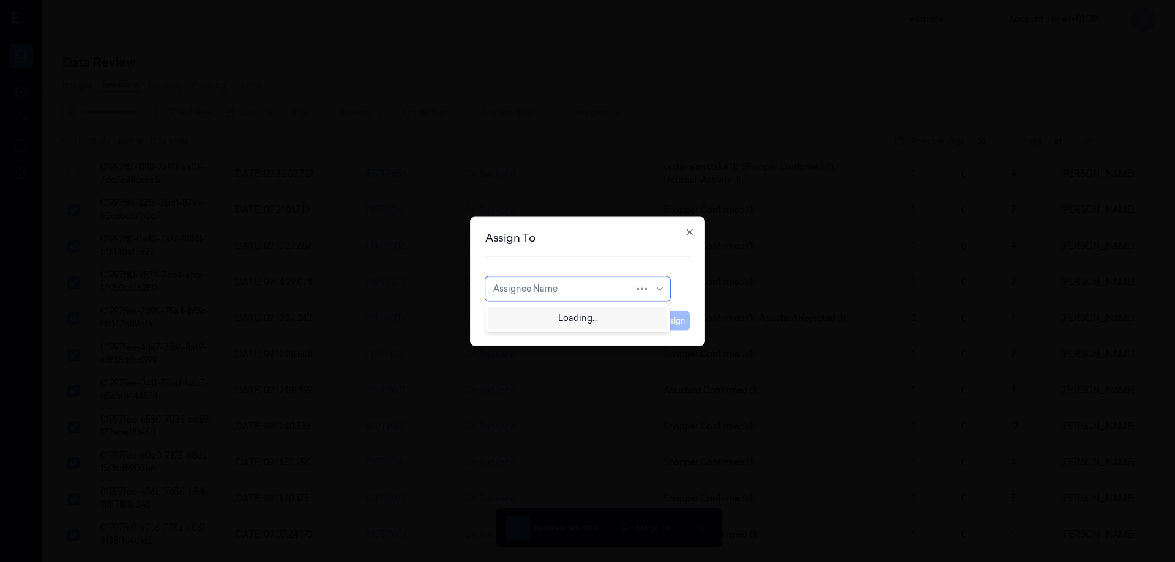
click at [599, 297] on div "Assignee Name" at bounding box center [577, 289] width 185 height 24
type input "ko"
click at [531, 318] on div "korisetty prem" at bounding box center [522, 316] width 59 height 13
click at [667, 325] on button "Assign" at bounding box center [673, 321] width 34 height 20
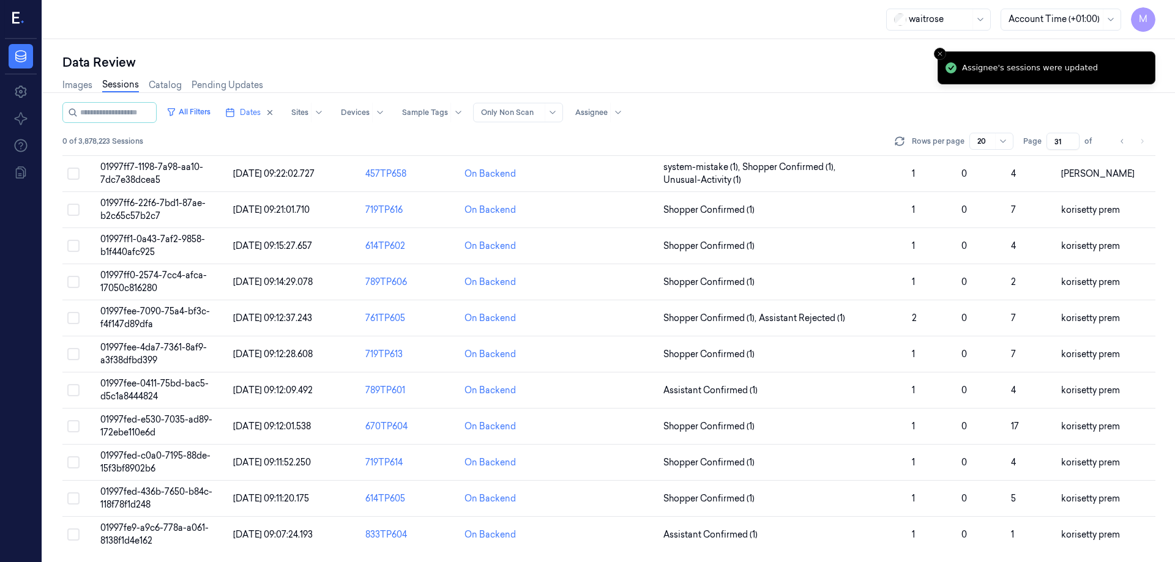
click at [417, 25] on div "waitrose Account Time (+01:00) M" at bounding box center [609, 19] width 1132 height 39
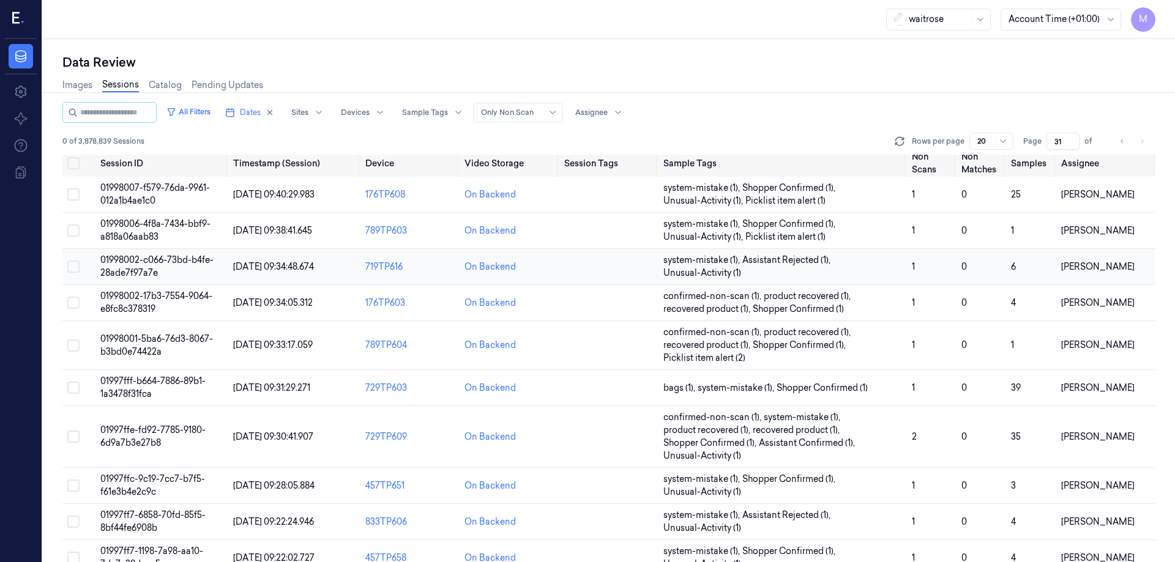
scroll to position [0, 0]
